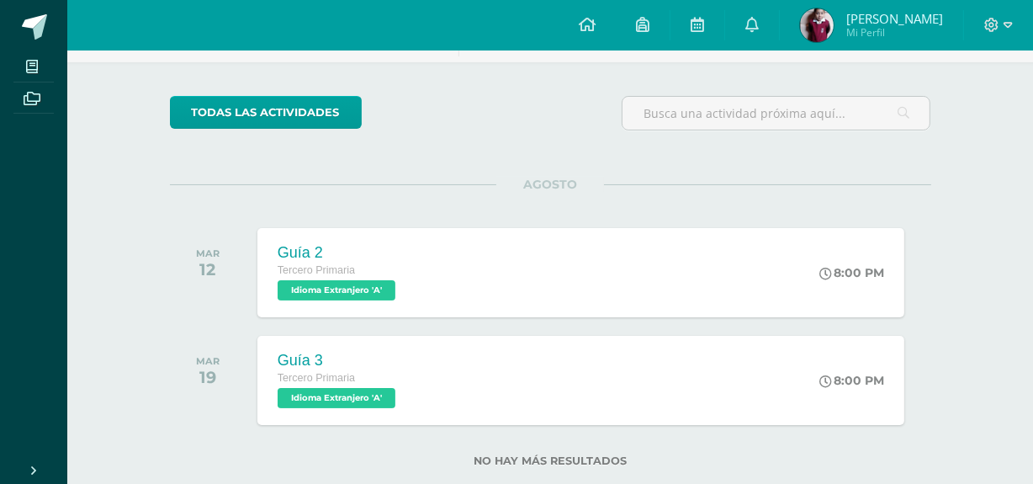
scroll to position [141, 0]
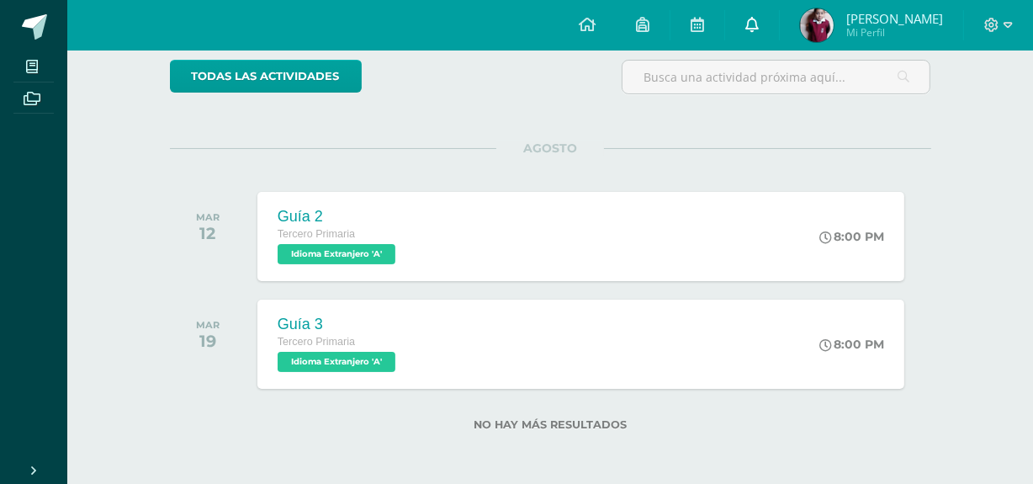
click at [759, 27] on icon at bounding box center [752, 24] width 13 height 15
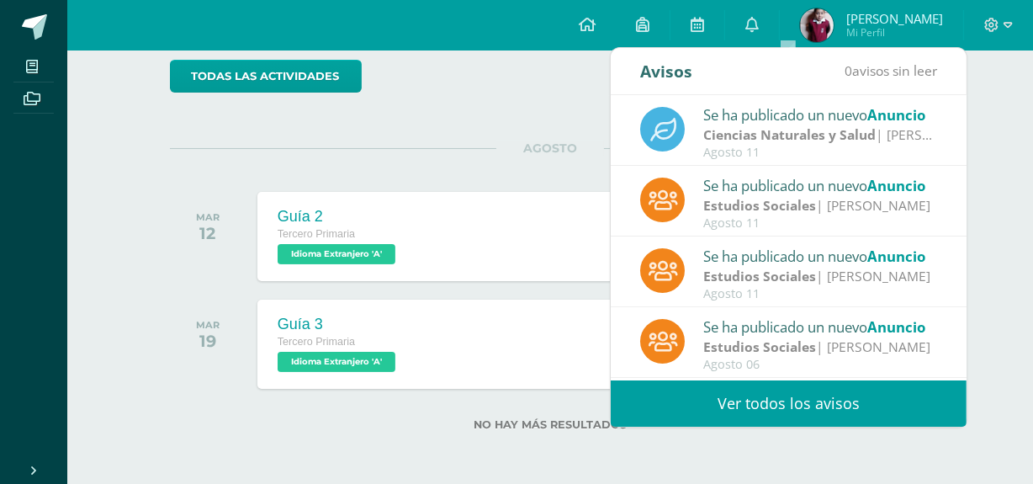
click at [858, 113] on div "Se ha publicado un nuevo Anuncio" at bounding box center [821, 115] width 234 height 22
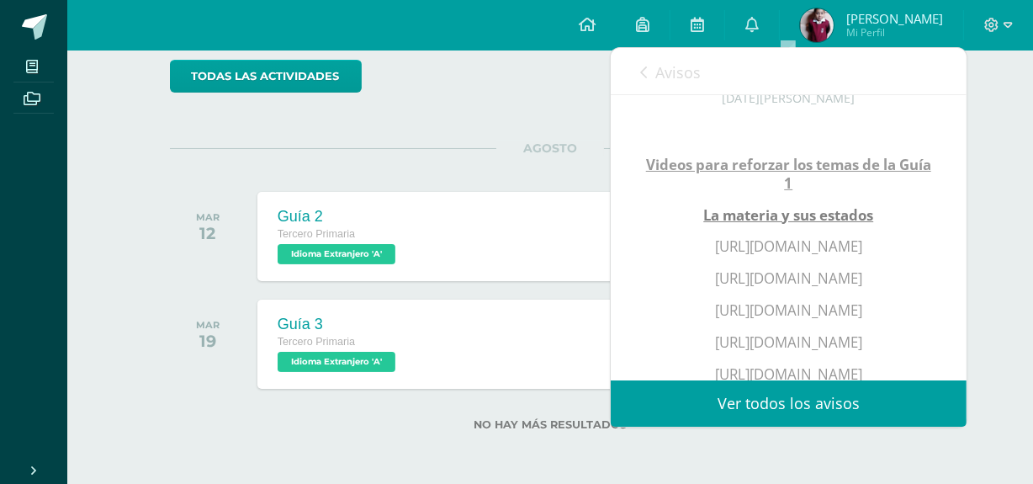
scroll to position [317, 0]
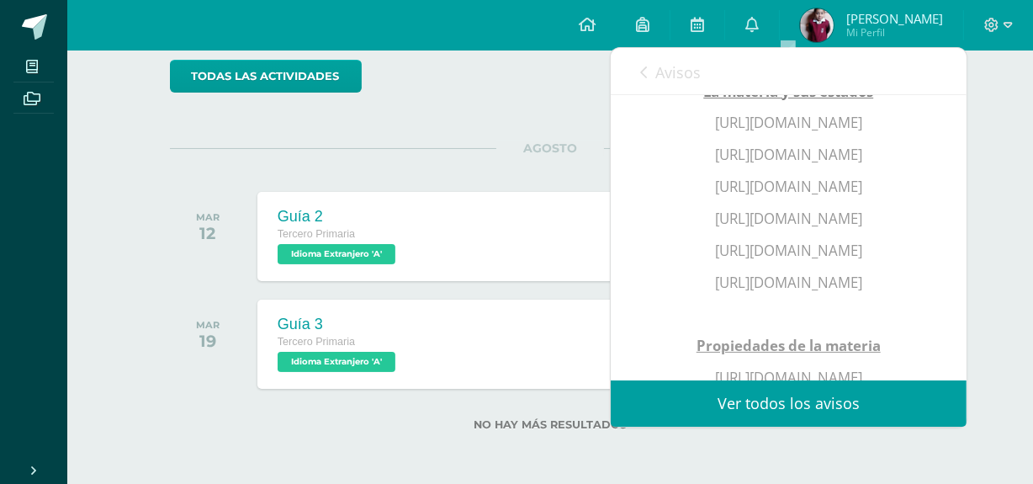
drag, startPoint x: 672, startPoint y: 120, endPoint x: 833, endPoint y: 143, distance: 162.3
click at [833, 132] on p "[URL][DOMAIN_NAME]" at bounding box center [789, 123] width 289 height 19
copy p "[URL][DOMAIN_NAME]"
drag, startPoint x: 672, startPoint y: 176, endPoint x: 832, endPoint y: 180, distance: 160.8
click at [834, 164] on p "[URL][DOMAIN_NAME]" at bounding box center [789, 155] width 289 height 19
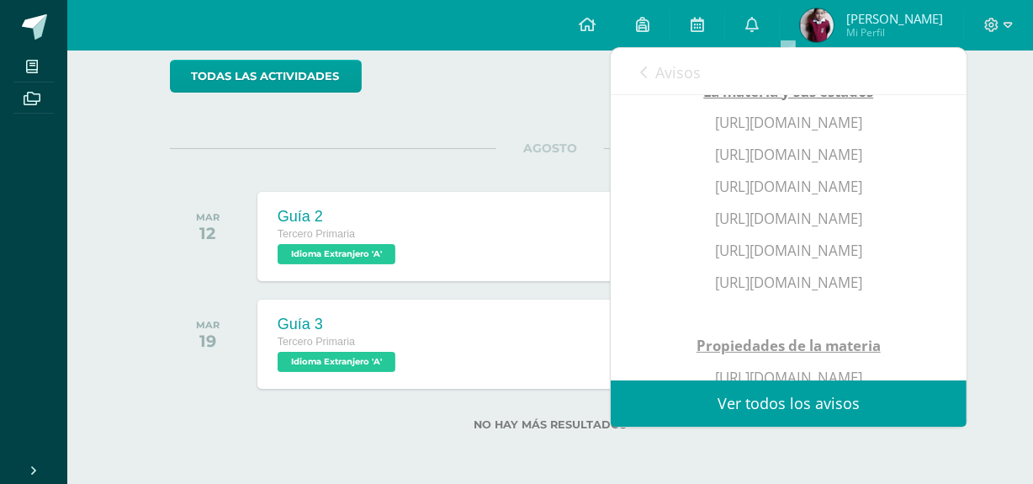
copy p "[URL][DOMAIN_NAME]"
drag, startPoint x: 679, startPoint y: 219, endPoint x: 670, endPoint y: 220, distance: 9.4
click at [670, 196] on p "[URL][DOMAIN_NAME]" at bounding box center [789, 187] width 289 height 19
drag, startPoint x: 670, startPoint y: 220, endPoint x: 864, endPoint y: 234, distance: 194.9
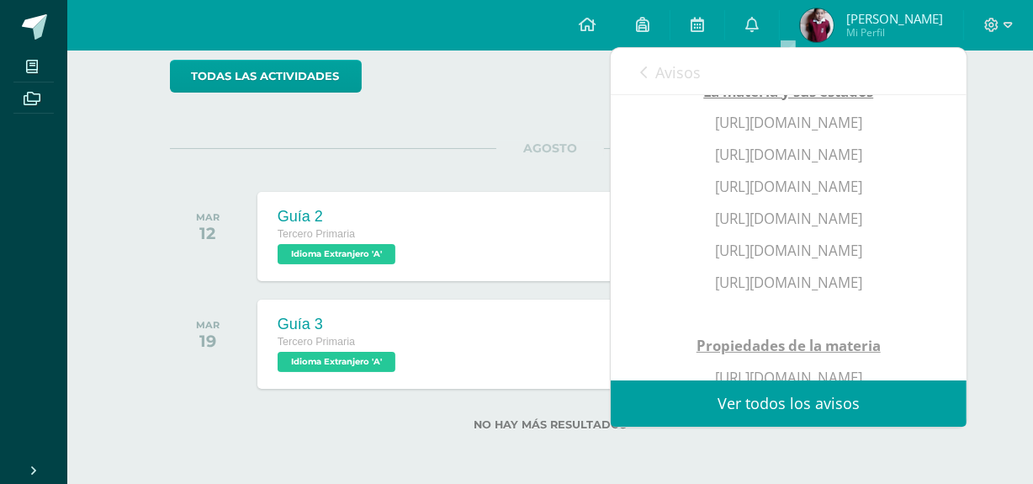
click at [864, 196] on p "[URL][DOMAIN_NAME]" at bounding box center [789, 187] width 289 height 19
copy p "[URL][DOMAIN_NAME]"
drag, startPoint x: 672, startPoint y: 269, endPoint x: 840, endPoint y: 292, distance: 169.8
click at [840, 228] on p "[URL][DOMAIN_NAME]" at bounding box center [789, 219] width 289 height 19
copy p "[URL][DOMAIN_NAME]"
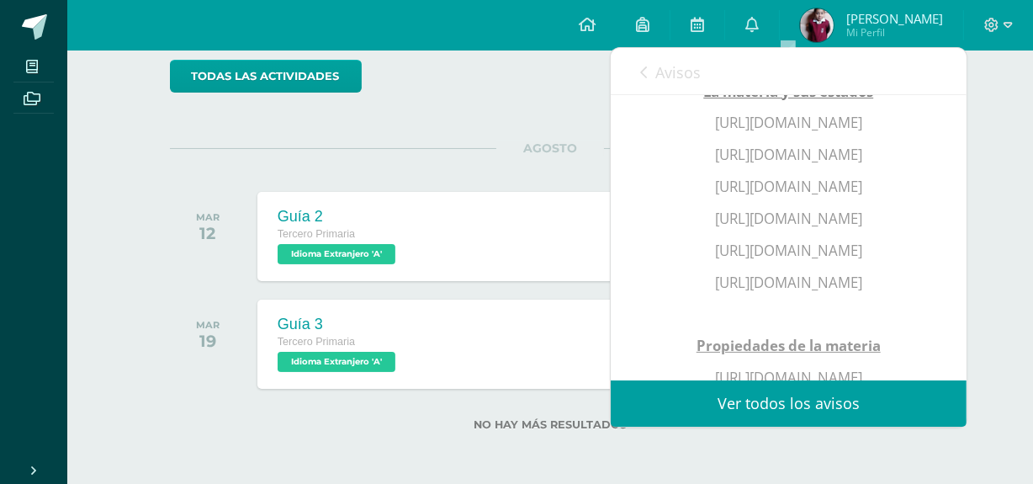
drag, startPoint x: 674, startPoint y: 319, endPoint x: 836, endPoint y: 345, distance: 163.7
click at [836, 260] on p "[URL][DOMAIN_NAME]" at bounding box center [789, 251] width 289 height 19
drag, startPoint x: 819, startPoint y: 339, endPoint x: 628, endPoint y: 166, distance: 258.0
click at [628, 166] on div "Se ha publicado un nuevo Anuncio [DATE][PERSON_NAME] Videos para reforzar los t…" at bounding box center [789, 252] width 356 height 949
drag, startPoint x: 669, startPoint y: 322, endPoint x: 839, endPoint y: 345, distance: 171.5
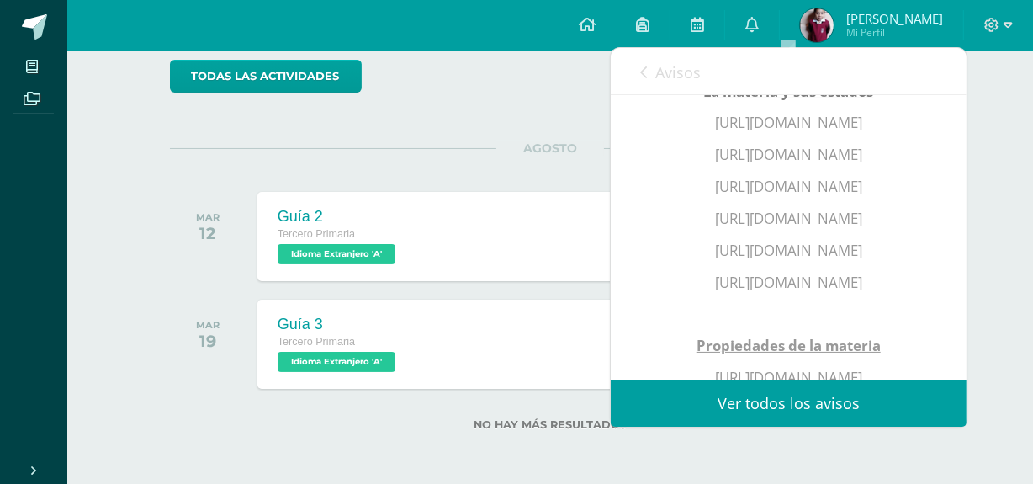
click at [839, 260] on p "[URL][DOMAIN_NAME]" at bounding box center [789, 251] width 289 height 19
copy p "[URL][DOMAIN_NAME]"
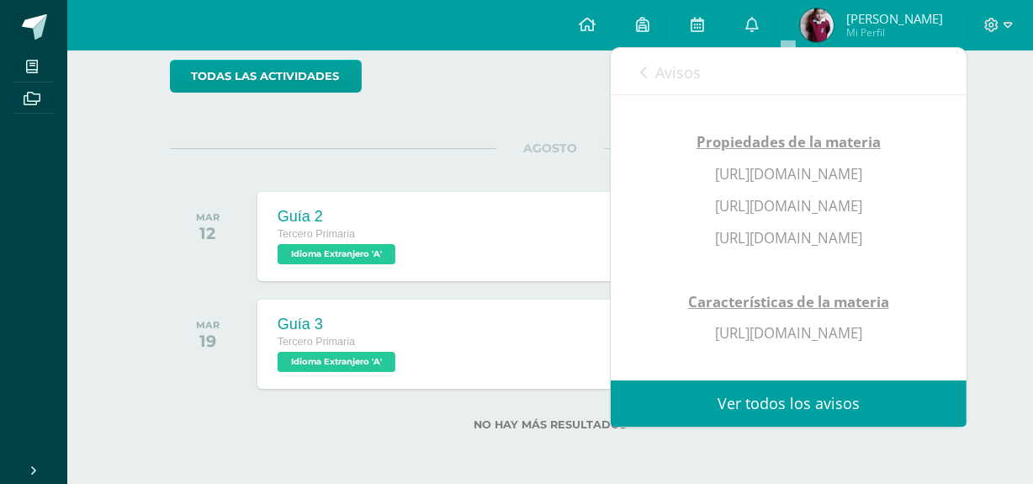
scroll to position [561, 0]
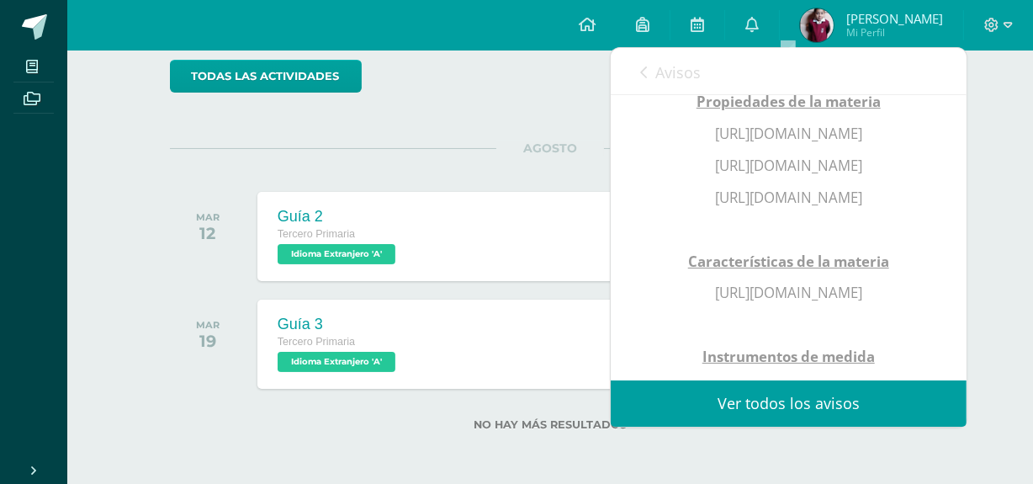
drag, startPoint x: 677, startPoint y: 126, endPoint x: 858, endPoint y: 158, distance: 184.6
click at [858, 158] on div "Videos para reforzar los temas de la Guía 1 La materia y sus estados [URL][DOMA…" at bounding box center [789, 108] width 289 height 715
drag, startPoint x: 668, startPoint y: 125, endPoint x: 873, endPoint y: 170, distance: 209.5
click at [873, 170] on div "Videos para reforzar los temas de la Guía 1 La materia y sus estados [URL][DOMA…" at bounding box center [789, 108] width 289 height 715
copy p "[URL][DOMAIN_NAME]"
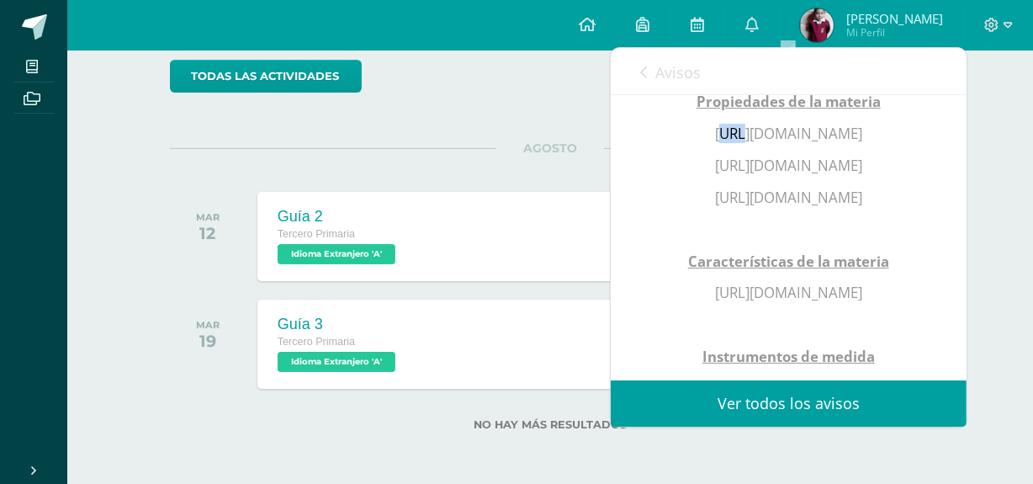
drag, startPoint x: 677, startPoint y: 245, endPoint x: 696, endPoint y: 227, distance: 25.6
click at [696, 227] on div "Videos para reforzar los temas de la Guía 1 La materia y sus estados [URL][DOMA…" at bounding box center [789, 108] width 289 height 715
click at [661, 143] on p "[URL][DOMAIN_NAME]" at bounding box center [789, 134] width 289 height 19
drag, startPoint x: 673, startPoint y: 242, endPoint x: 834, endPoint y: 262, distance: 161.9
click at [834, 143] on p "[URL][DOMAIN_NAME]" at bounding box center [789, 134] width 289 height 19
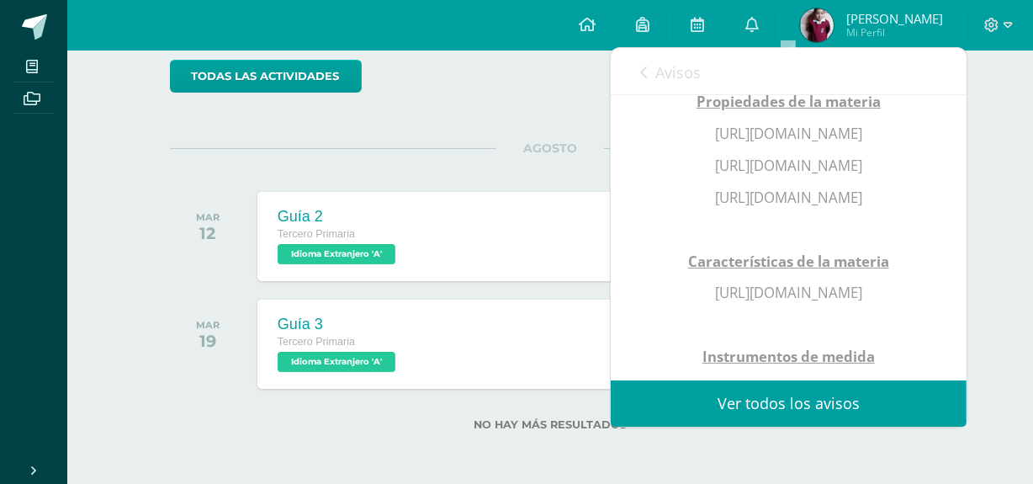
copy p "[URL][DOMAIN_NAME]"
drag, startPoint x: 672, startPoint y: 294, endPoint x: 842, endPoint y: 311, distance: 170.9
click at [842, 175] on p "[URL][DOMAIN_NAME]" at bounding box center [789, 166] width 289 height 19
copy p "[URL][DOMAIN_NAME]"
drag, startPoint x: 673, startPoint y: 342, endPoint x: 841, endPoint y: 353, distance: 167.9
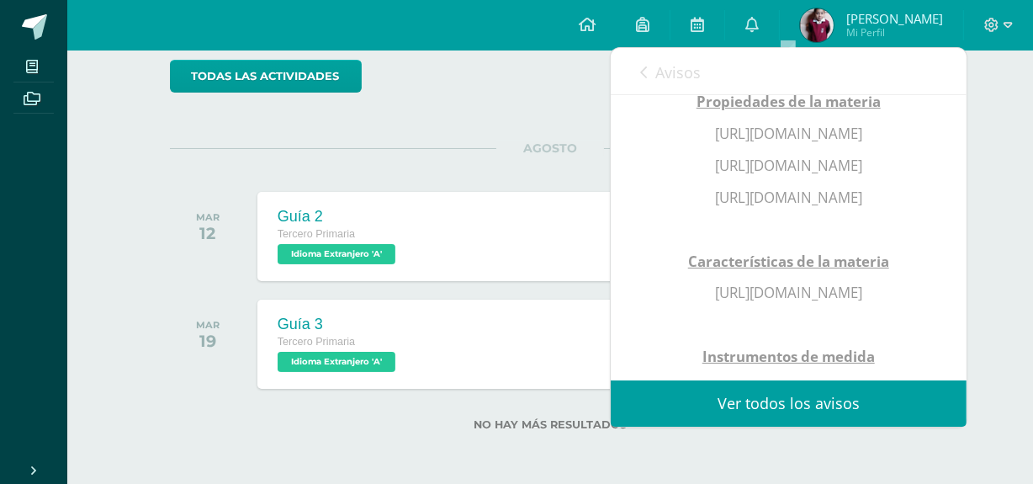
click at [841, 207] on p "[URL][DOMAIN_NAME]" at bounding box center [789, 198] width 289 height 19
copy p "[URL][DOMAIN_NAME]"
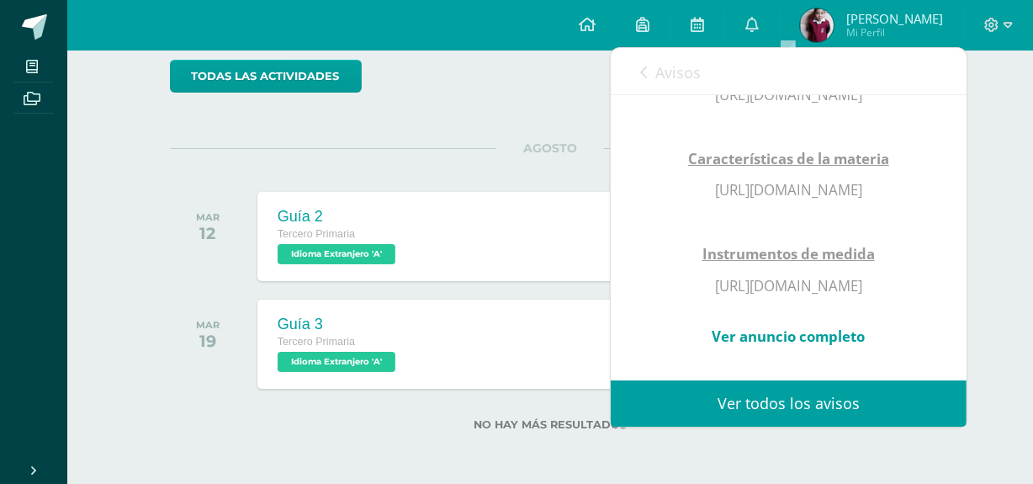
scroll to position [837, 0]
drag, startPoint x: 673, startPoint y: 177, endPoint x: 831, endPoint y: 210, distance: 160.9
click at [831, 210] on div "Videos para reforzar los temas de la Guía 1 La materia y sus estados [URL][DOMA…" at bounding box center [789, 5] width 289 height 715
copy p "[URL][DOMAIN_NAME]"
drag, startPoint x: 675, startPoint y: 293, endPoint x: 842, endPoint y: 314, distance: 168.8
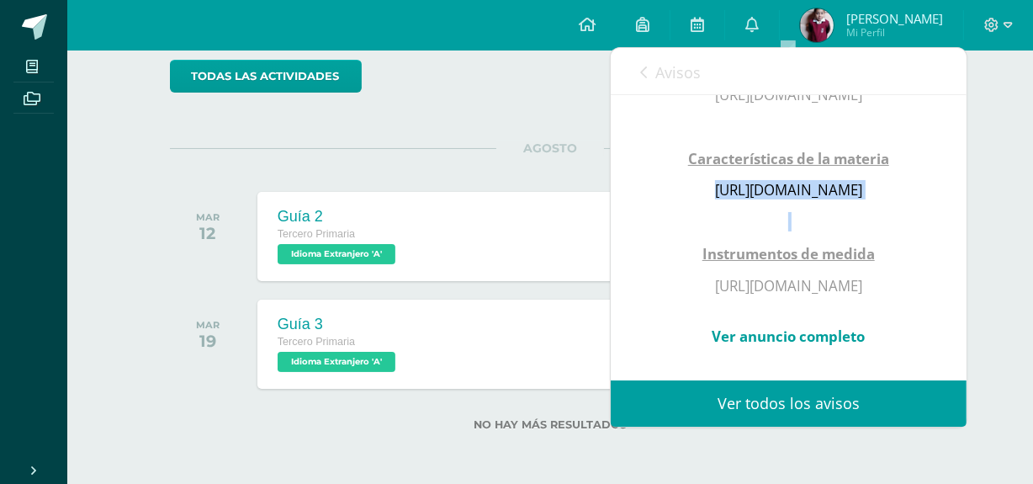
click at [842, 295] on p "[URL][DOMAIN_NAME]" at bounding box center [789, 286] width 289 height 19
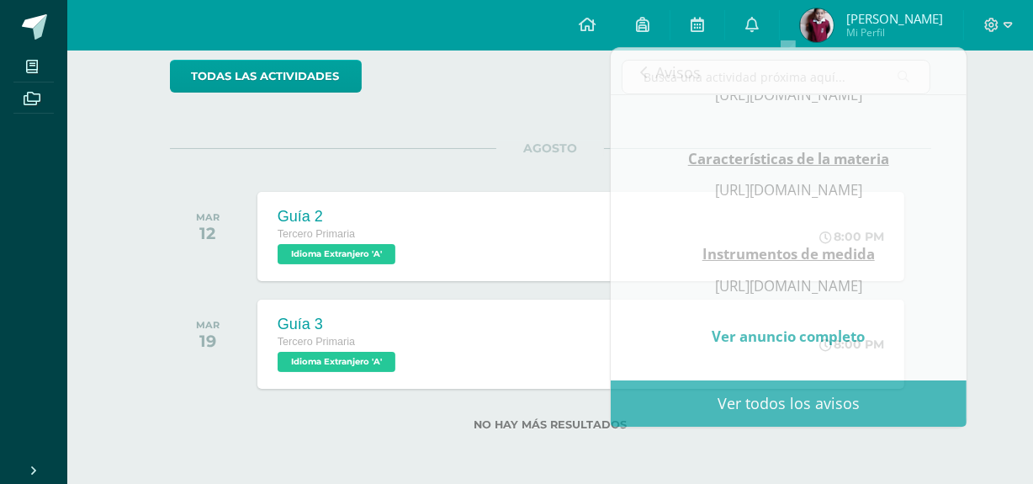
click at [426, 72] on div "todas las Actividades" at bounding box center [324, 84] width 323 height 48
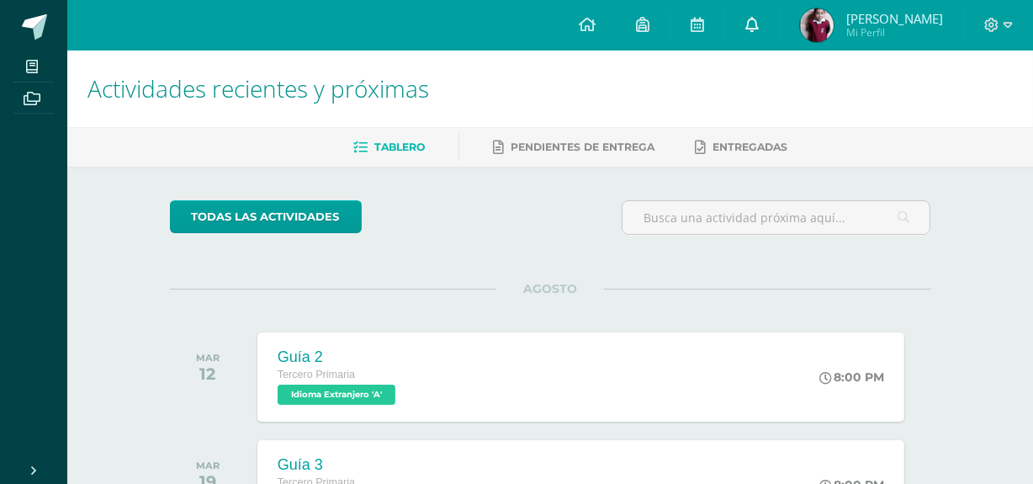
click at [779, 8] on link at bounding box center [752, 25] width 54 height 50
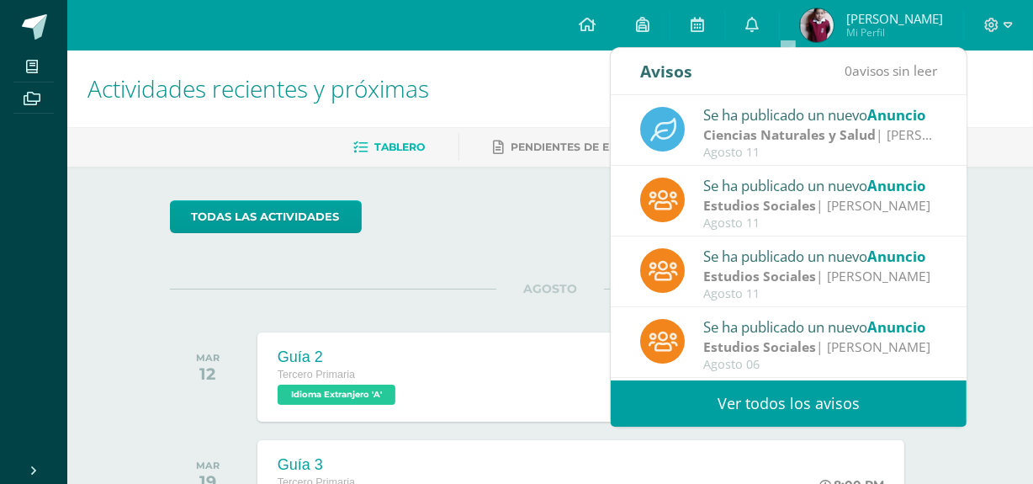
click at [871, 141] on strong "Ciencias Naturales y Salud" at bounding box center [790, 134] width 173 height 19
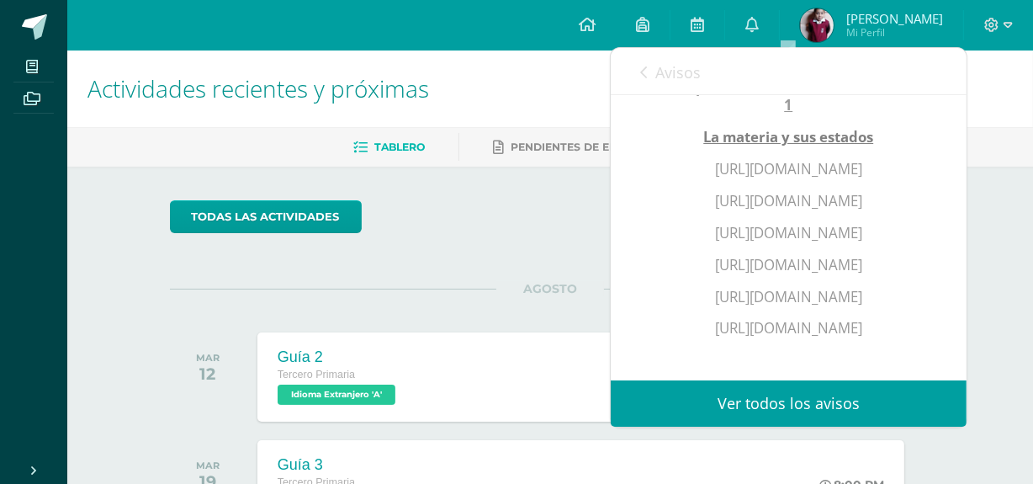
scroll to position [306, 0]
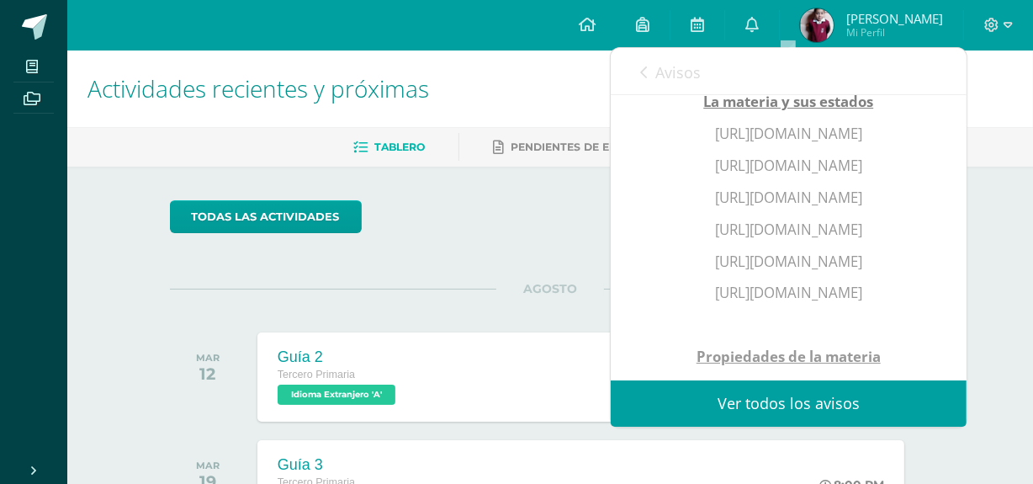
click at [874, 175] on p "[URL][DOMAIN_NAME]" at bounding box center [789, 166] width 289 height 19
drag, startPoint x: 683, startPoint y: 189, endPoint x: 845, endPoint y: 210, distance: 163.7
click at [845, 175] on p "[URL][DOMAIN_NAME]" at bounding box center [789, 166] width 289 height 19
copy p "ttps://www.youtube.com/watch?v=fxDKpEYAoSE"
drag, startPoint x: 667, startPoint y: 229, endPoint x: 831, endPoint y: 350, distance: 204.0
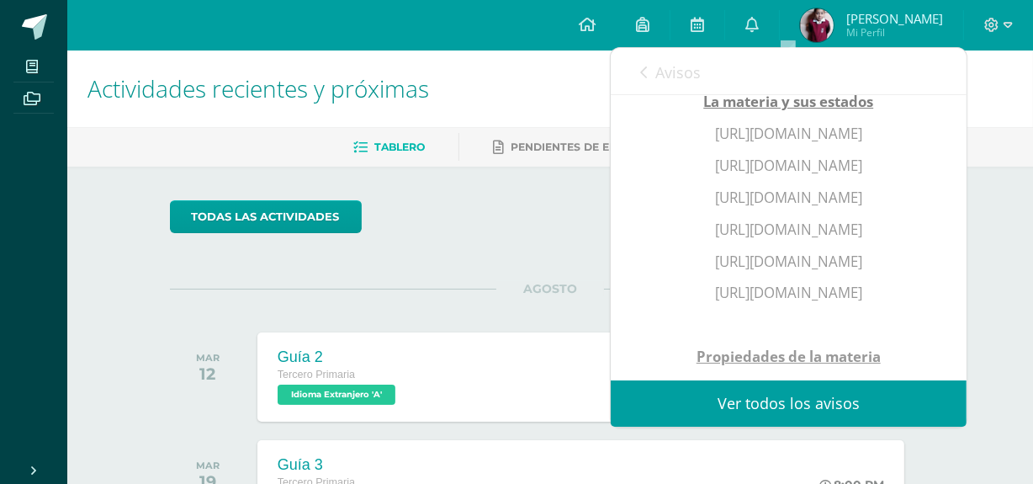
click at [831, 350] on div "Videos para reforzar los temas de la Guía 1 La materia y sus estados [URL][DOMA…" at bounding box center [789, 363] width 289 height 715
click at [831, 239] on p "[URL][DOMAIN_NAME]" at bounding box center [789, 229] width 289 height 19
drag, startPoint x: 675, startPoint y: 233, endPoint x: 857, endPoint y: 251, distance: 182.6
click at [857, 207] on p "[URL][DOMAIN_NAME]" at bounding box center [789, 198] width 289 height 19
drag, startPoint x: 673, startPoint y: 284, endPoint x: 832, endPoint y: 296, distance: 159.5
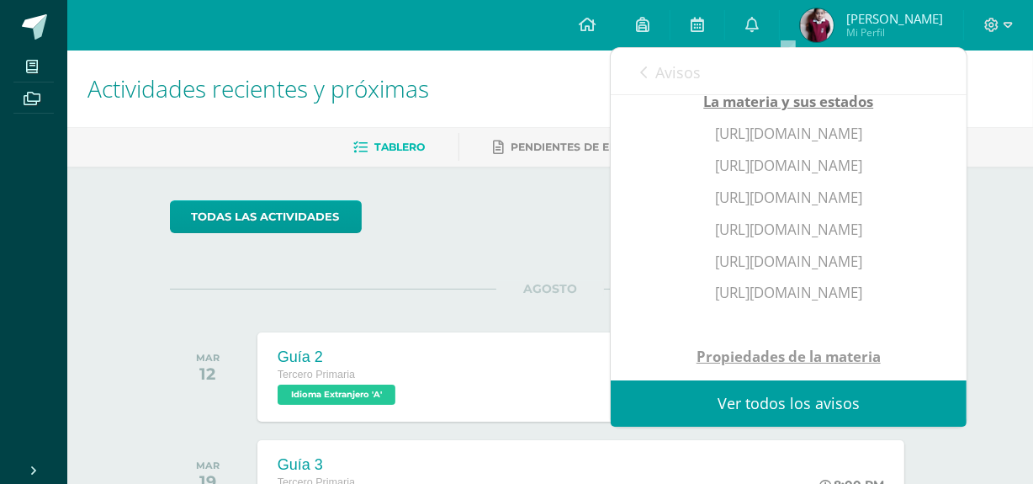
click at [832, 239] on p "[URL][DOMAIN_NAME]" at bounding box center [789, 229] width 289 height 19
copy p "[URL][DOMAIN_NAME]"
